Goal: Check status: Check status

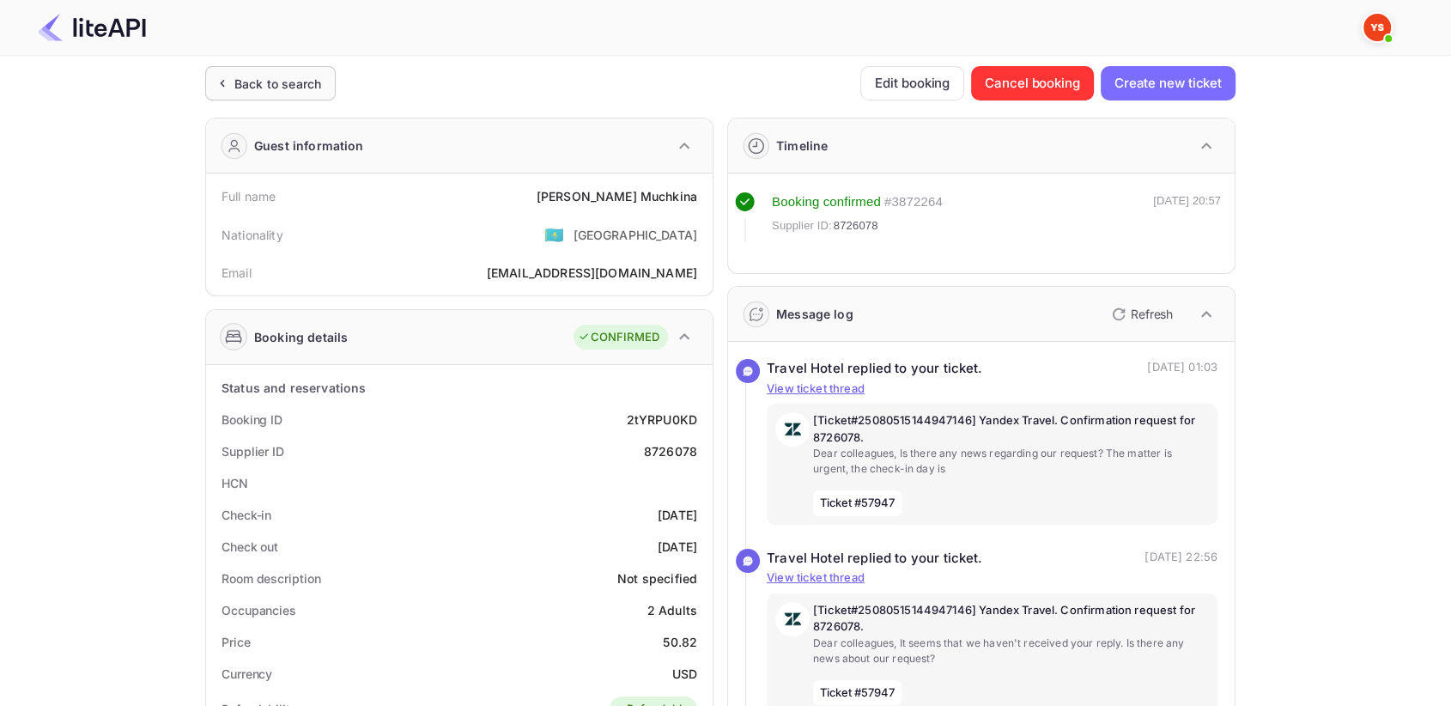
click at [240, 89] on div "Back to search" at bounding box center [277, 84] width 87 height 18
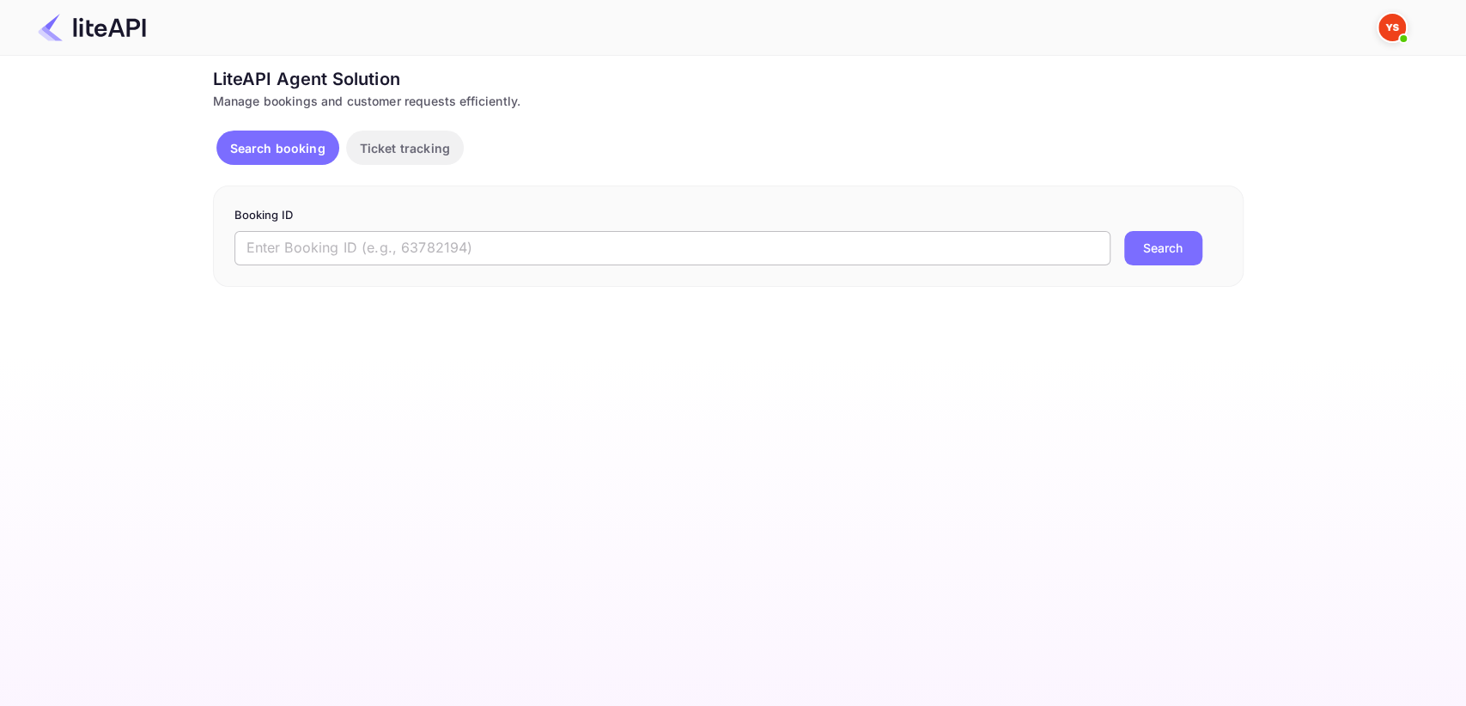
click at [318, 234] on input "text" at bounding box center [672, 248] width 876 height 34
paste input "8158440"
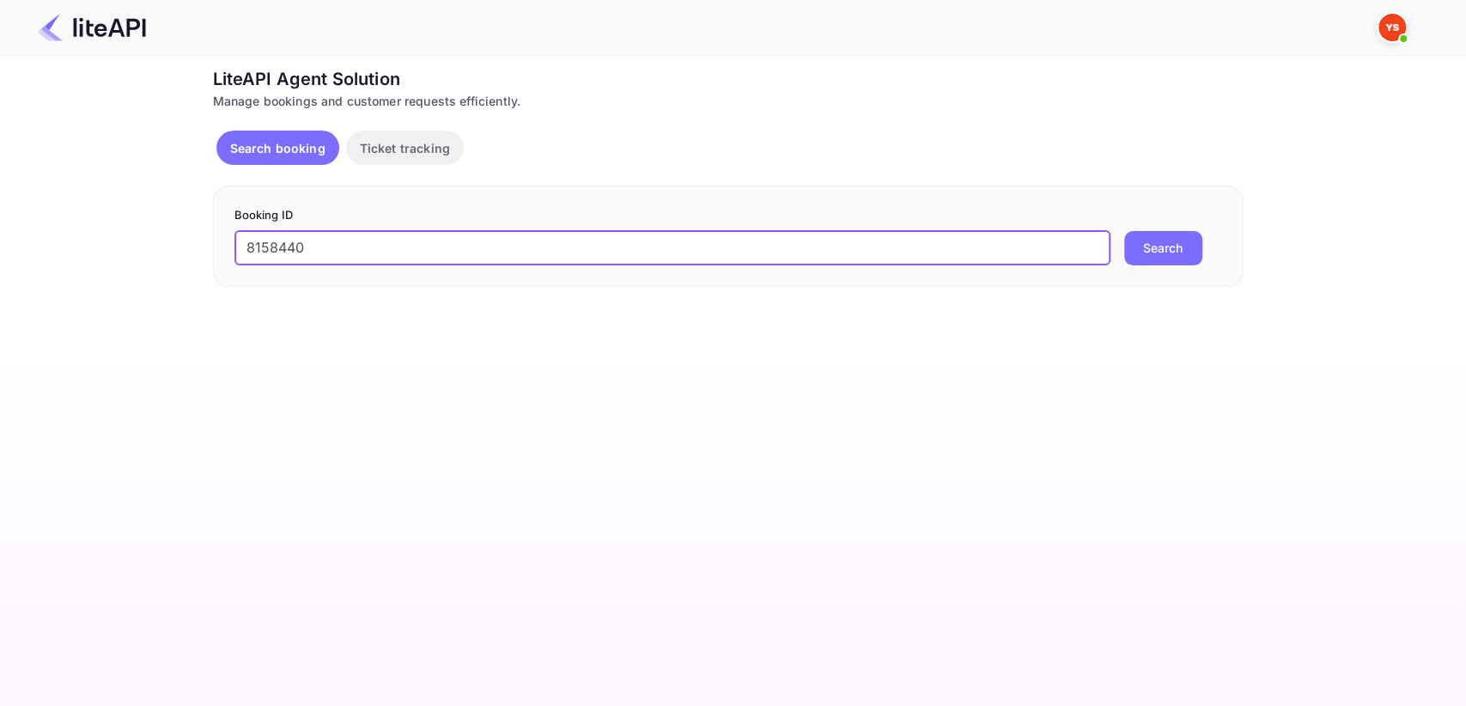
type input "8158440"
click at [1154, 259] on button "Search" at bounding box center [1163, 248] width 78 height 34
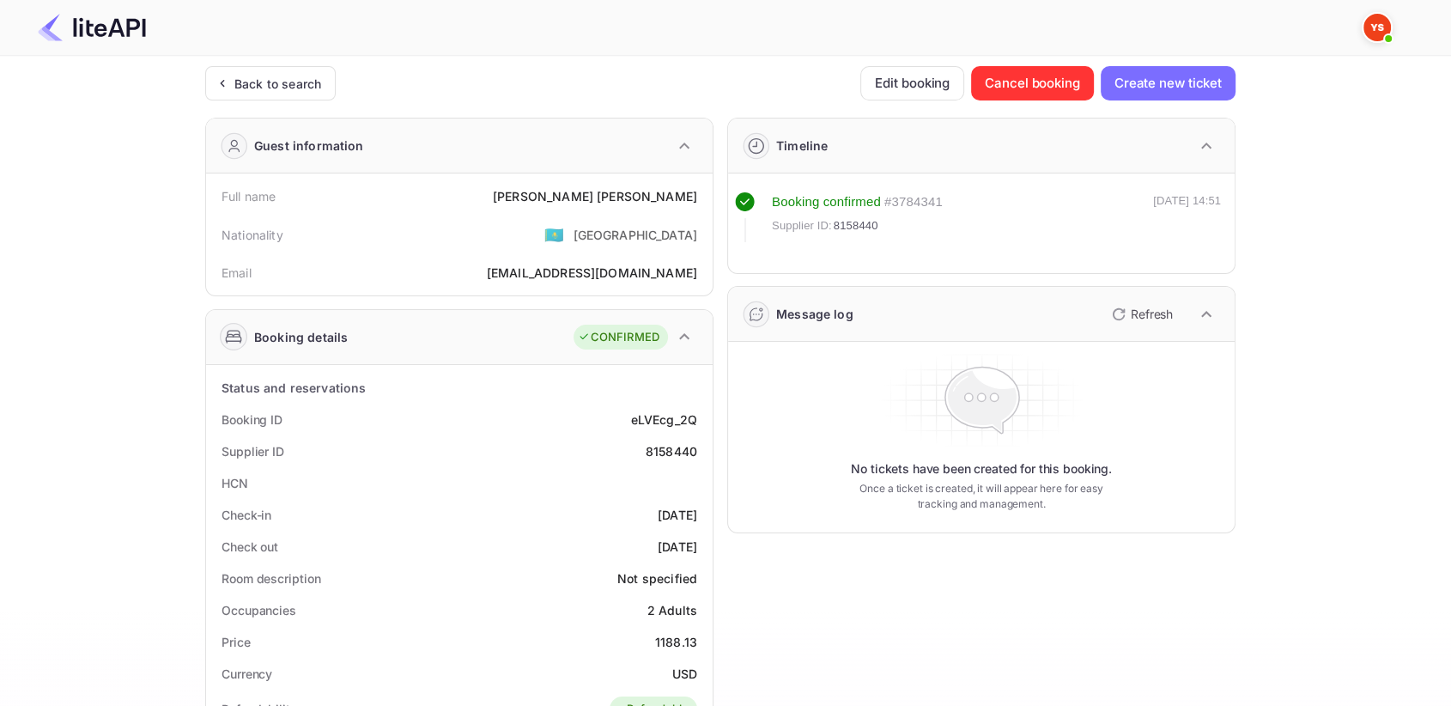
click at [657, 453] on div "8158440" at bounding box center [672, 451] width 52 height 18
copy div "8158440"
drag, startPoint x: 584, startPoint y: 199, endPoint x: 705, endPoint y: 192, distance: 121.3
click at [705, 192] on div "Full name [PERSON_NAME]" at bounding box center [459, 196] width 493 height 32
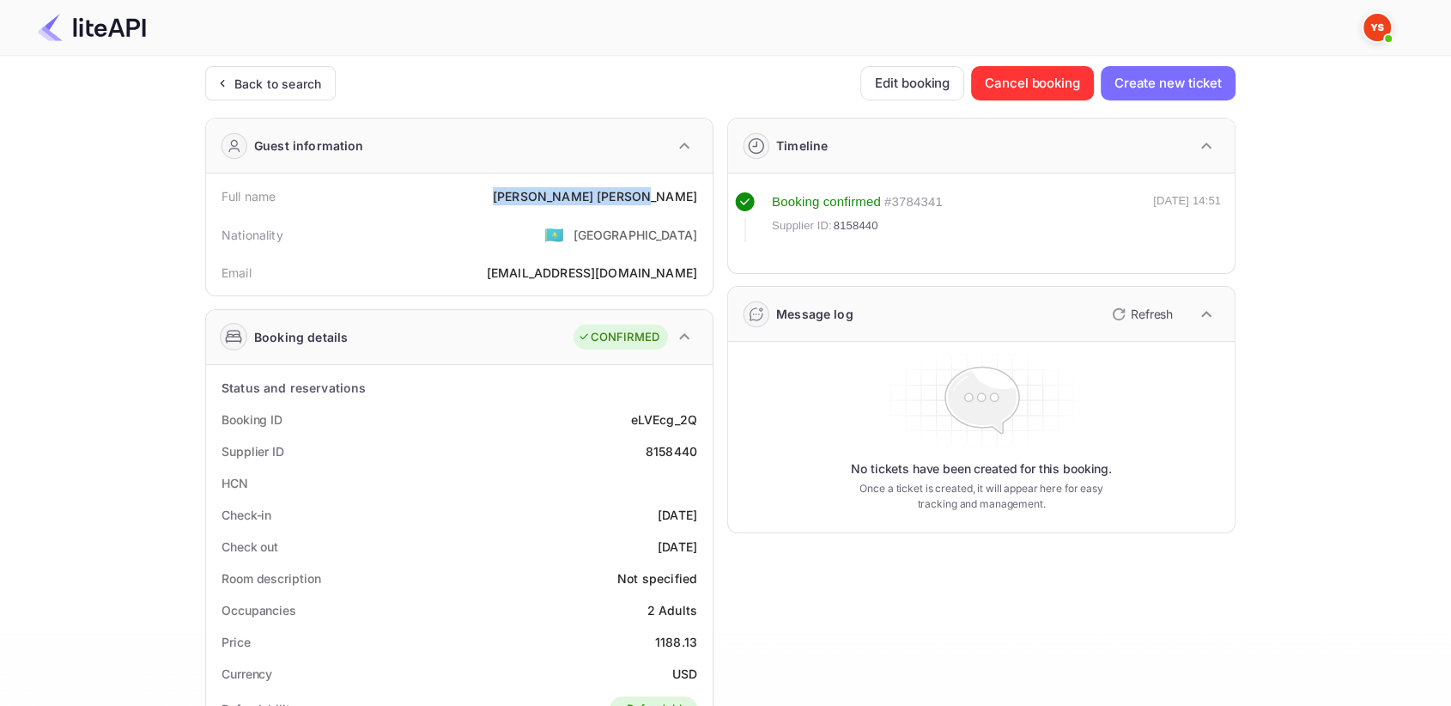
copy div "[PERSON_NAME]"
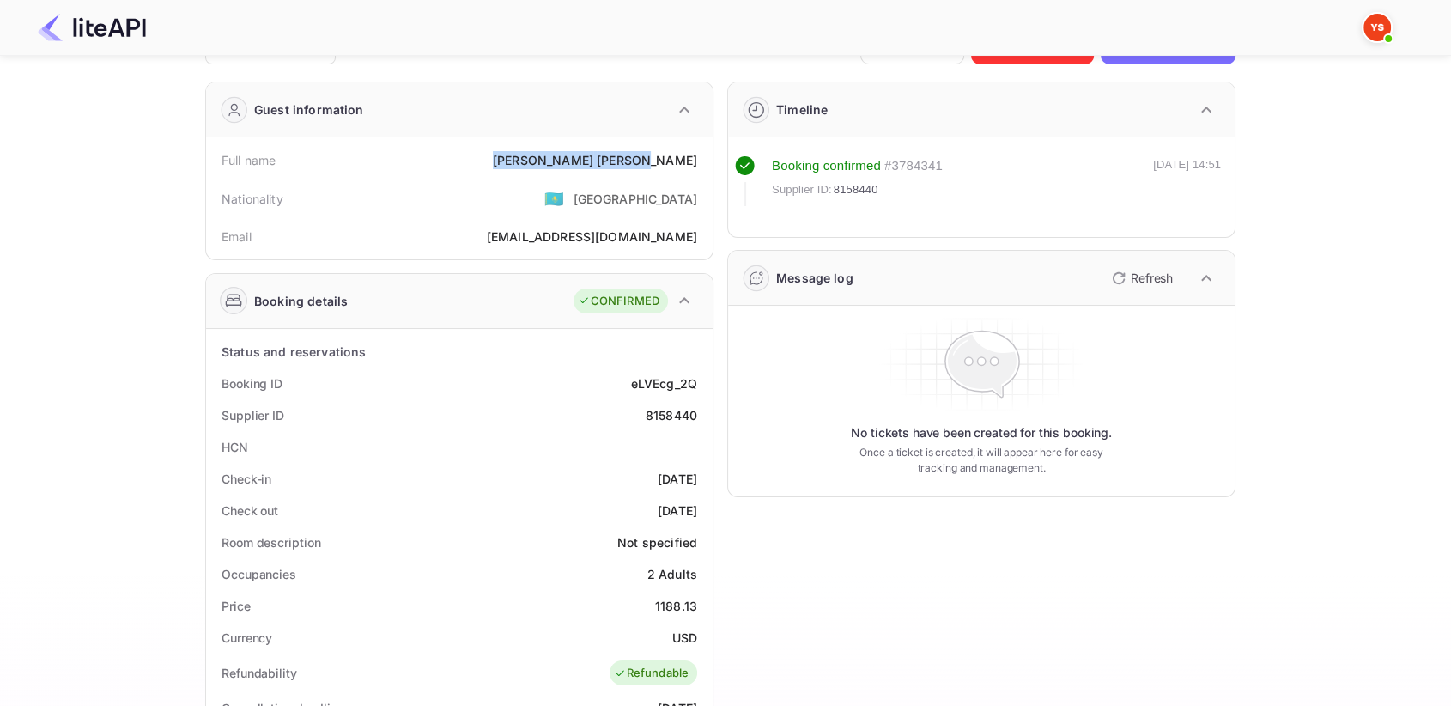
scroll to position [95, 0]
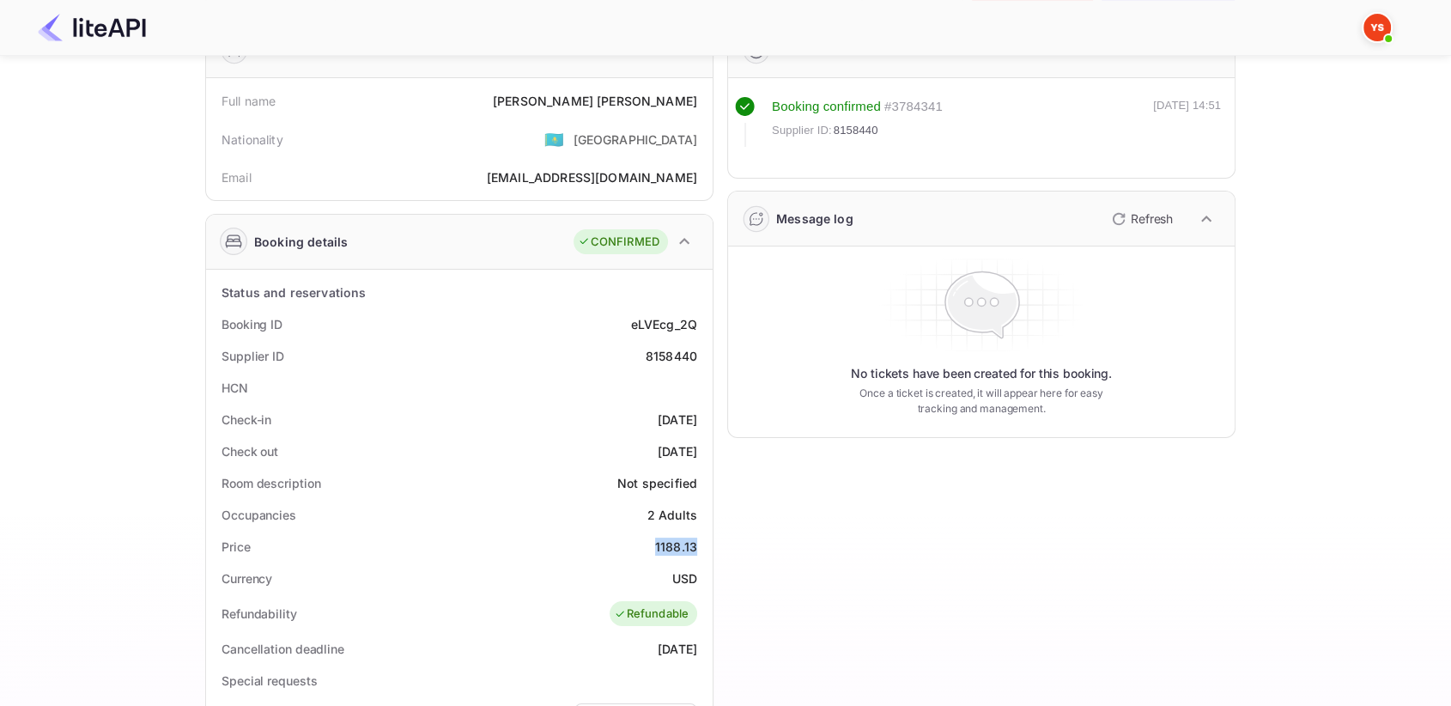
drag, startPoint x: 659, startPoint y: 553, endPoint x: 703, endPoint y: 548, distance: 44.1
click at [703, 549] on div "Price 1188.13" at bounding box center [459, 547] width 493 height 32
copy div "1188.13"
